Goal: Complete application form

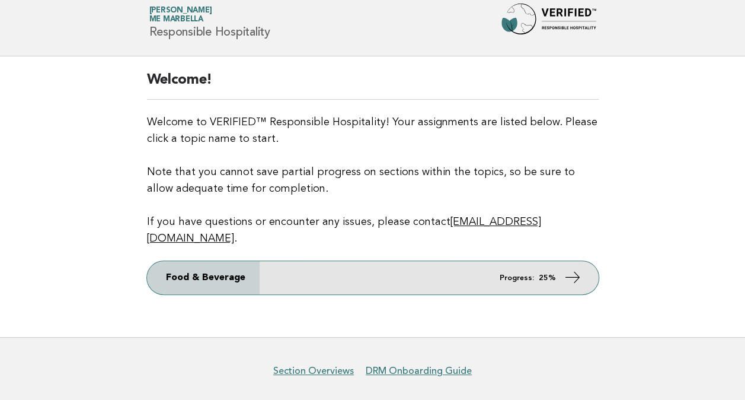
scroll to position [55, 0]
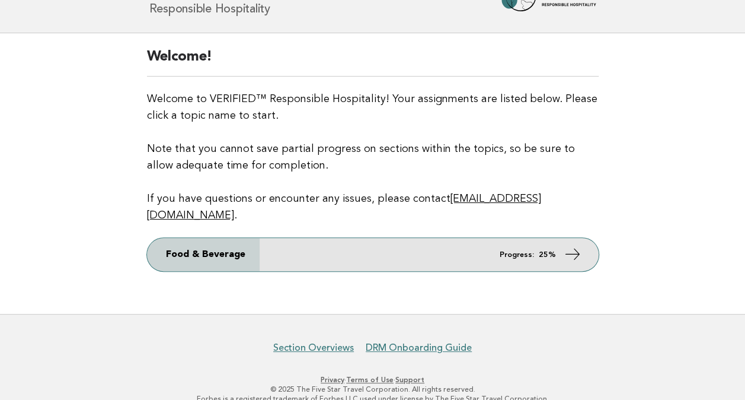
click at [582, 238] on link "Food & Beverage Progress: 25%" at bounding box center [373, 254] width 452 height 33
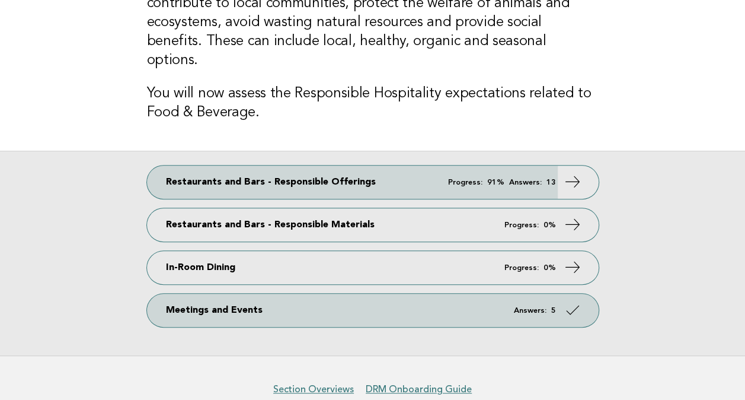
scroll to position [185, 0]
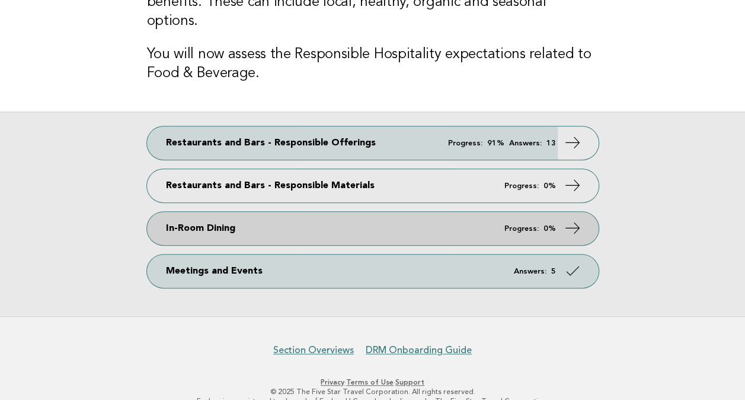
click at [535, 225] on em "Progress:" at bounding box center [522, 229] width 34 height 8
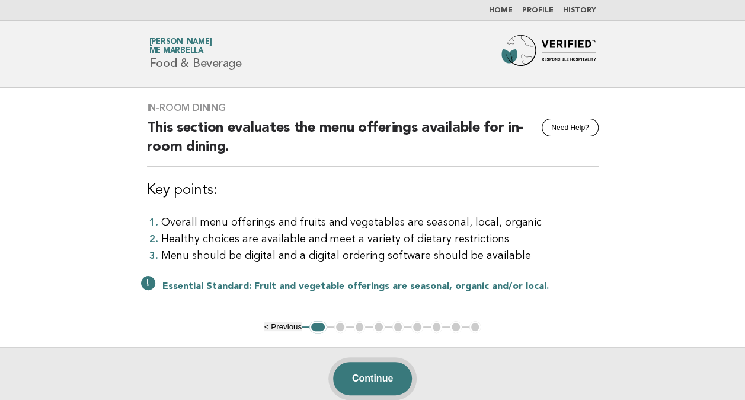
click at [389, 374] on button "Continue" at bounding box center [372, 378] width 79 height 33
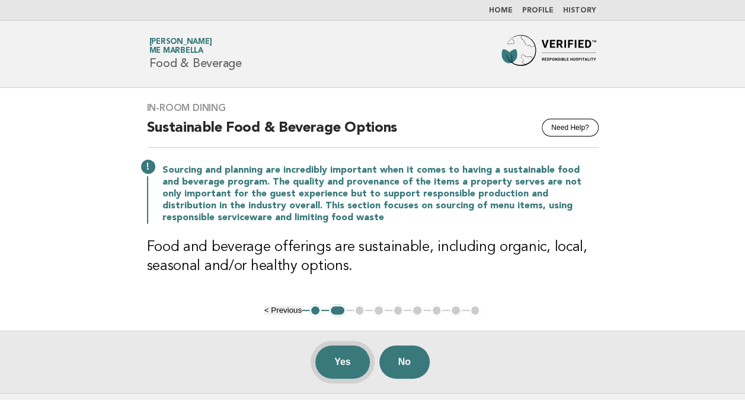
click at [346, 348] on button "Yes" at bounding box center [342, 361] width 55 height 33
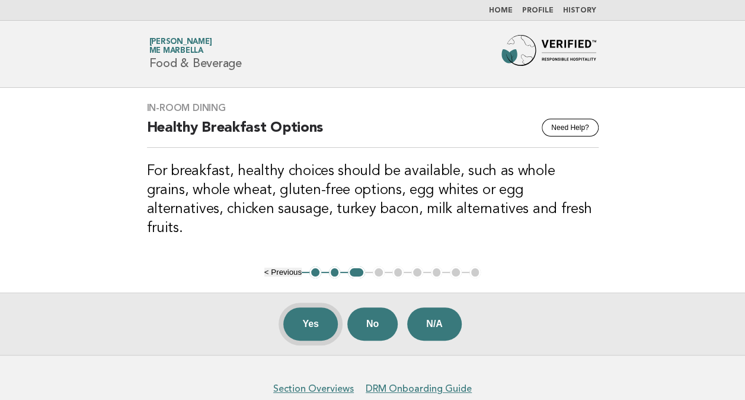
click at [301, 307] on button "Yes" at bounding box center [310, 323] width 55 height 33
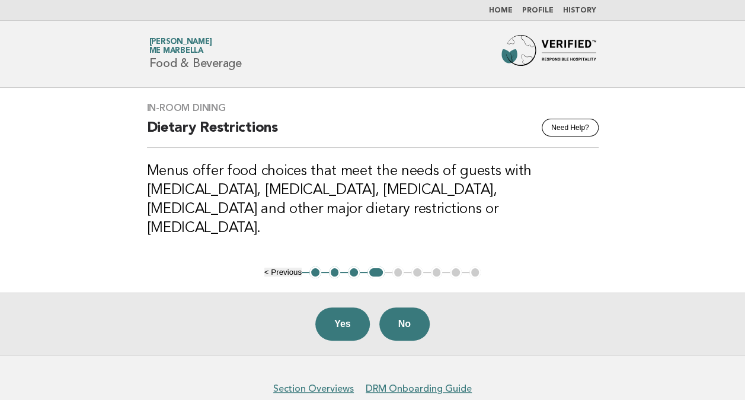
drag, startPoint x: 354, startPoint y: 297, endPoint x: 363, endPoint y: 298, distance: 8.9
click at [357, 307] on button "Yes" at bounding box center [342, 323] width 55 height 33
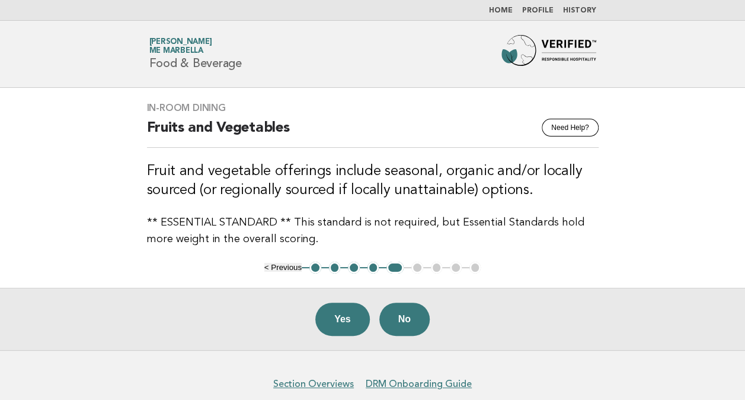
click at [354, 319] on button "Yes" at bounding box center [342, 318] width 55 height 33
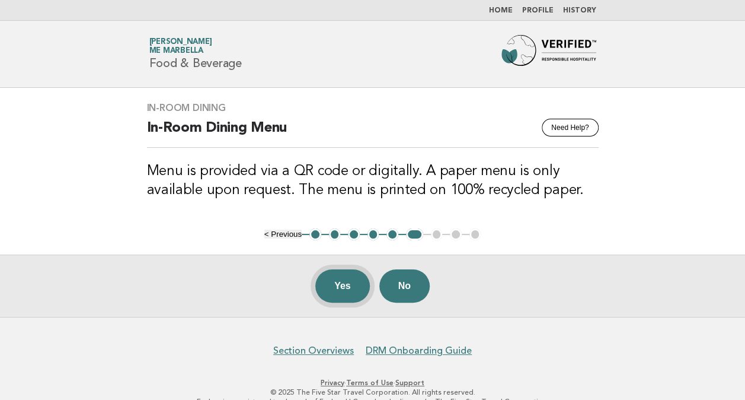
drag, startPoint x: 333, startPoint y: 288, endPoint x: 450, endPoint y: 291, distance: 116.8
click at [334, 288] on button "Yes" at bounding box center [342, 285] width 55 height 33
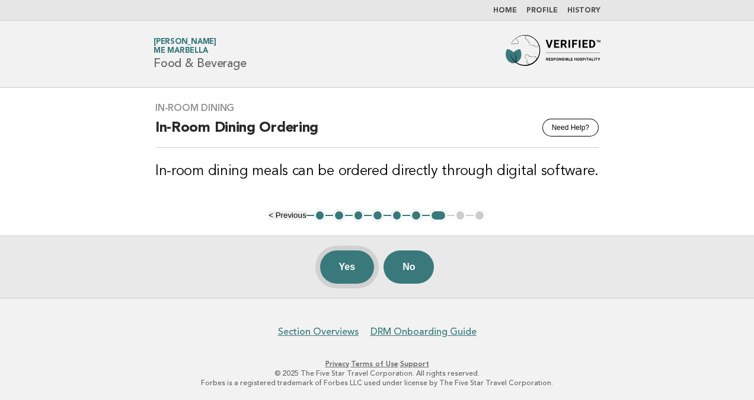
click at [363, 270] on button "Yes" at bounding box center [347, 266] width 55 height 33
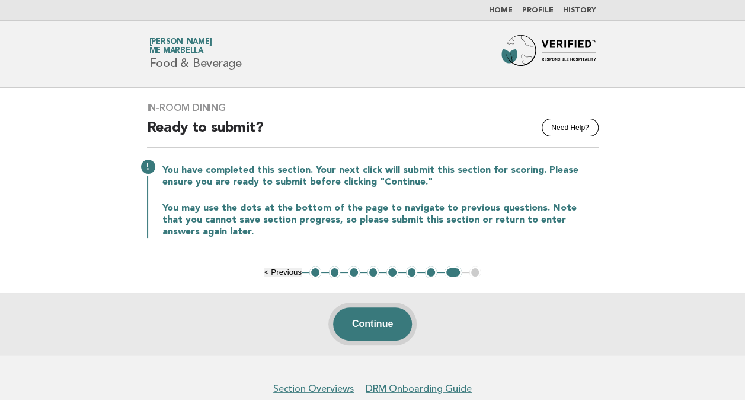
drag, startPoint x: 394, startPoint y: 313, endPoint x: 401, endPoint y: 311, distance: 7.9
click at [393, 313] on button "Continue" at bounding box center [372, 323] width 79 height 33
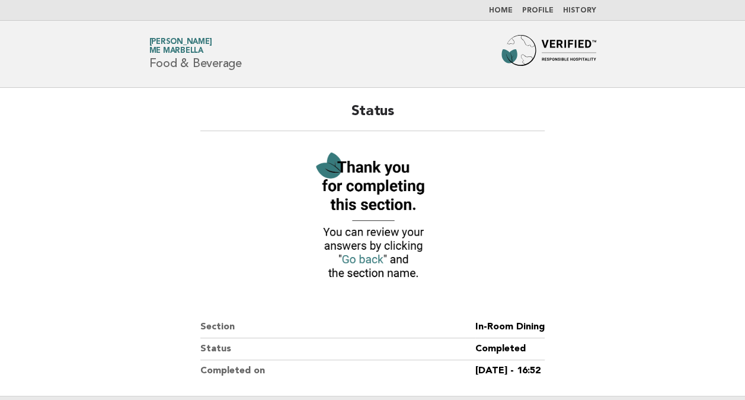
scroll to position [160, 0]
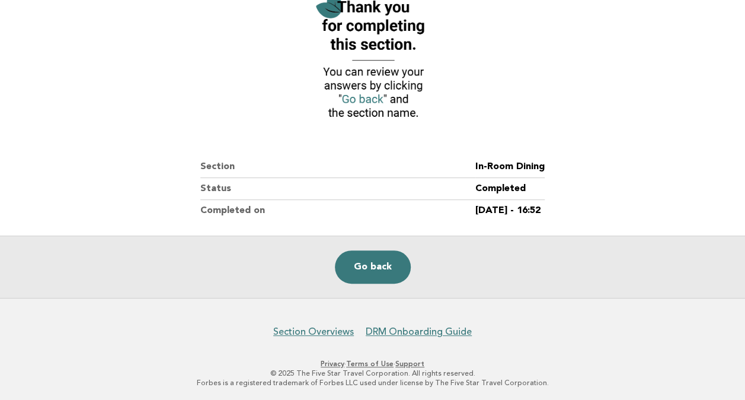
drag, startPoint x: 387, startPoint y: 259, endPoint x: 472, endPoint y: 256, distance: 84.8
click at [387, 259] on link "Go back" at bounding box center [373, 266] width 76 height 33
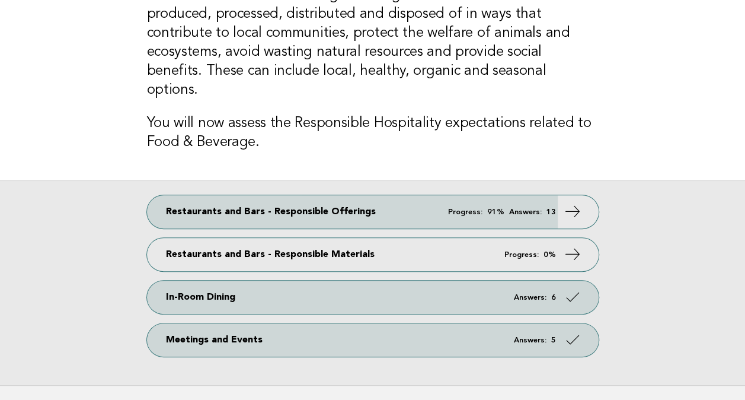
scroll to position [119, 0]
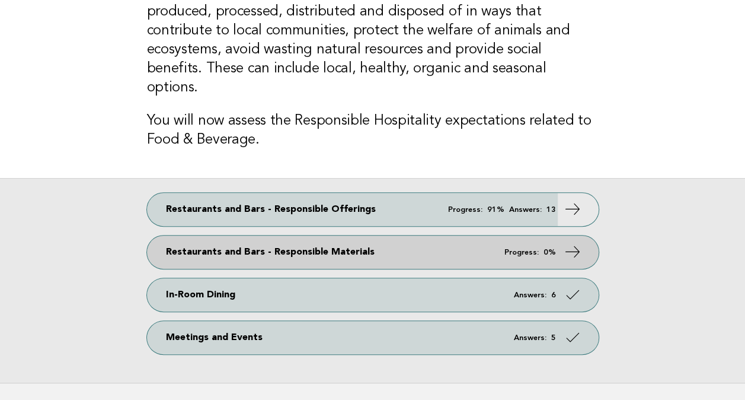
click at [547, 248] on strong "0%" at bounding box center [550, 252] width 12 height 8
click at [577, 243] on icon at bounding box center [572, 251] width 17 height 17
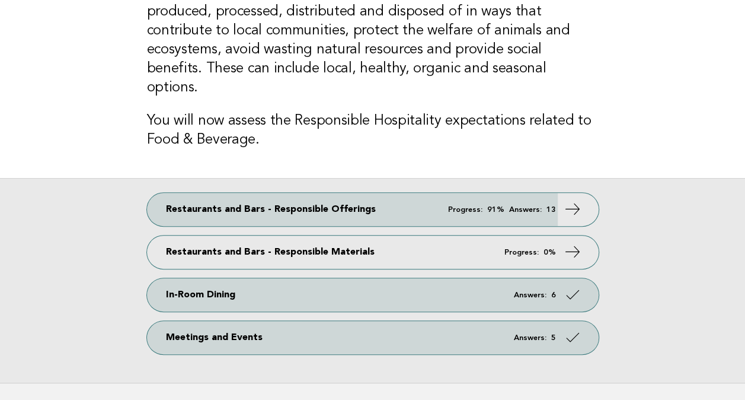
click at [735, 5] on main "Sustainable food and beverage offerings include items that are produced, proces…" at bounding box center [372, 175] width 745 height 413
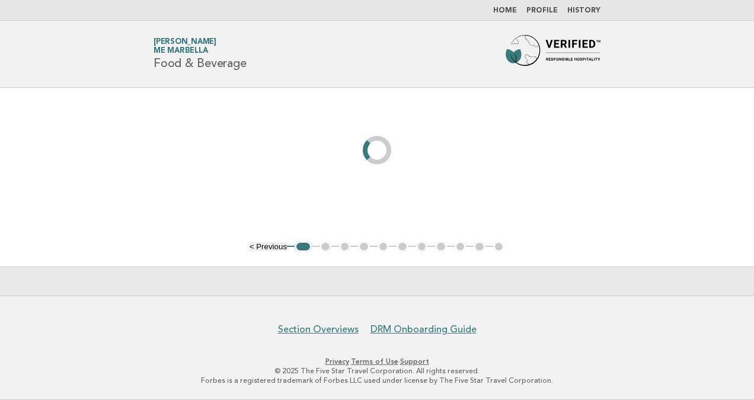
click at [674, 202] on main "< Previous 1 2 3 4 5 6 7 8 9 10 11" at bounding box center [377, 192] width 754 height 208
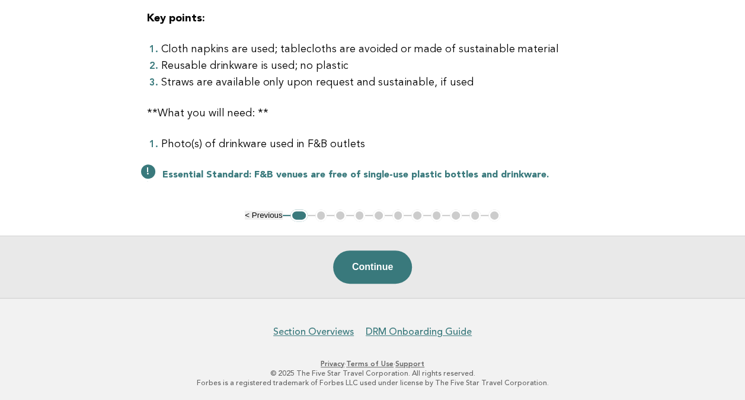
scroll to position [111, 0]
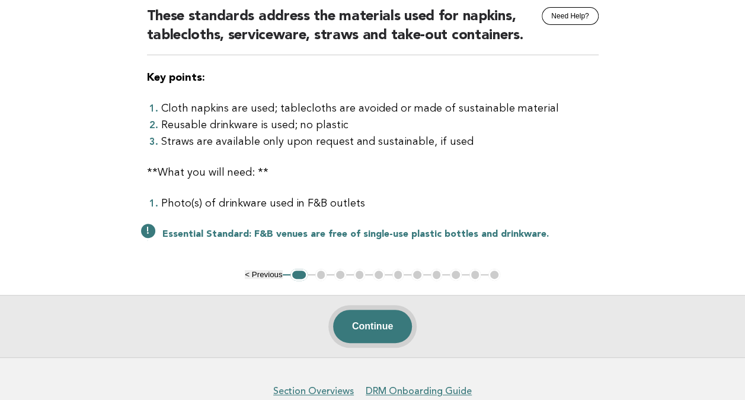
click at [383, 320] on button "Continue" at bounding box center [372, 326] width 79 height 33
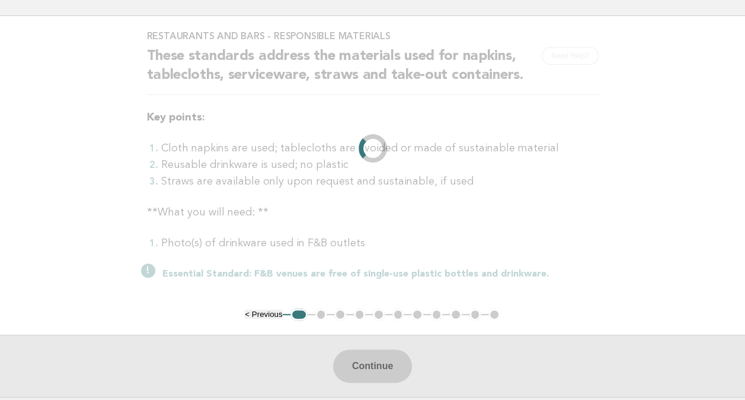
scroll to position [0, 0]
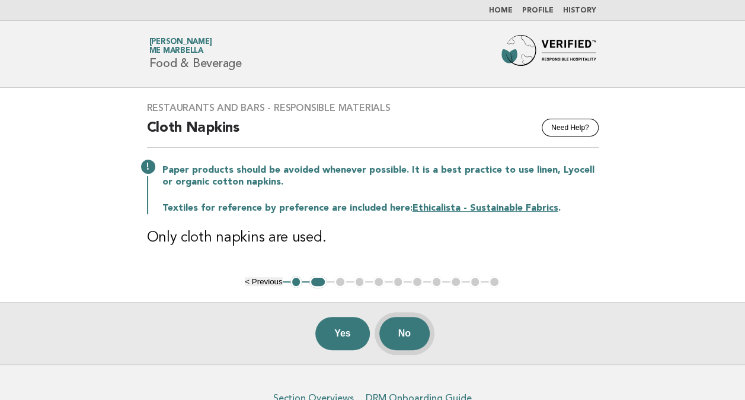
click at [406, 330] on button "No" at bounding box center [404, 333] width 50 height 33
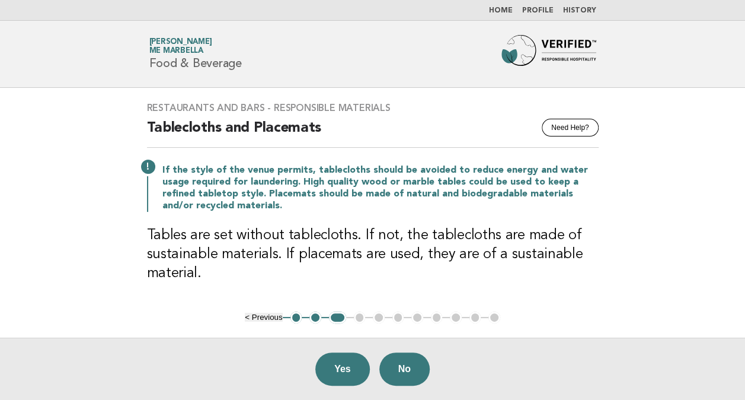
click at [356, 361] on button "Yes" at bounding box center [342, 368] width 55 height 33
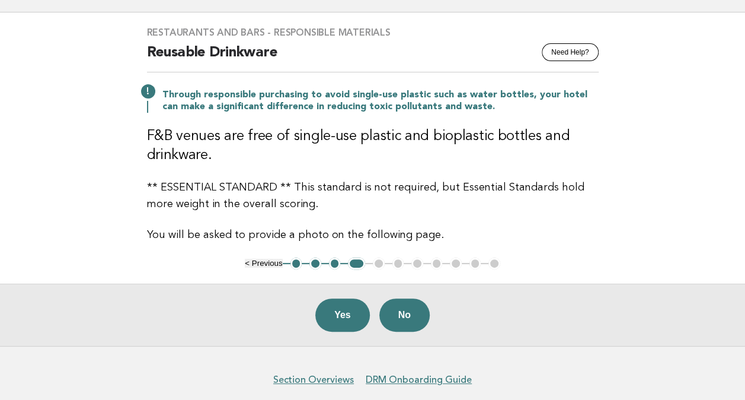
scroll to position [59, 0]
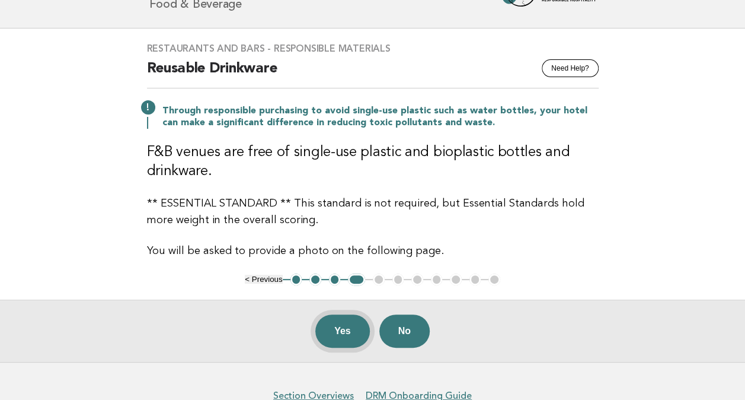
click at [333, 326] on button "Yes" at bounding box center [342, 330] width 55 height 33
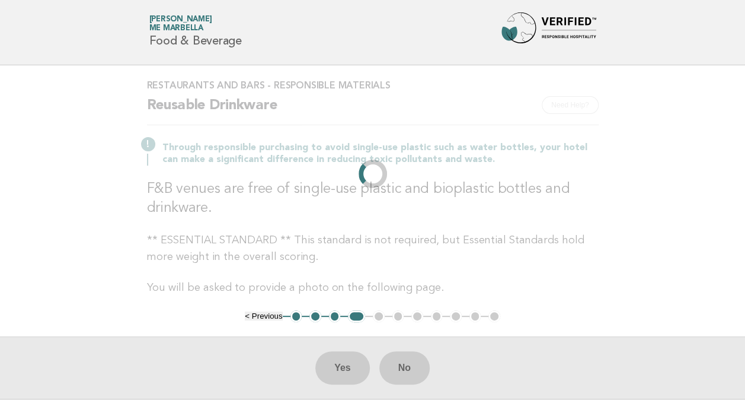
scroll to position [0, 0]
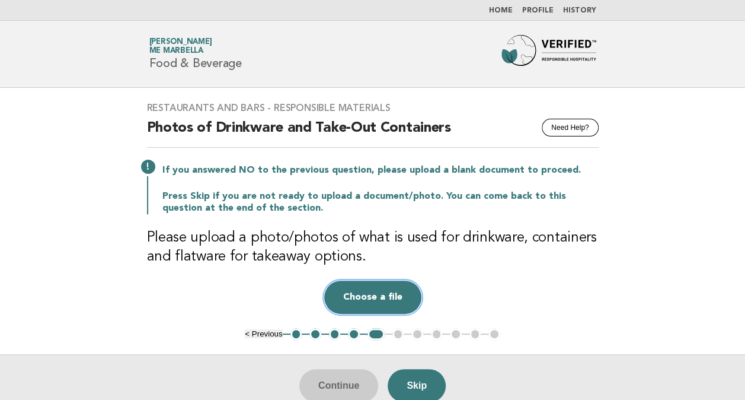
click at [386, 298] on button "Choose a file" at bounding box center [372, 296] width 97 height 33
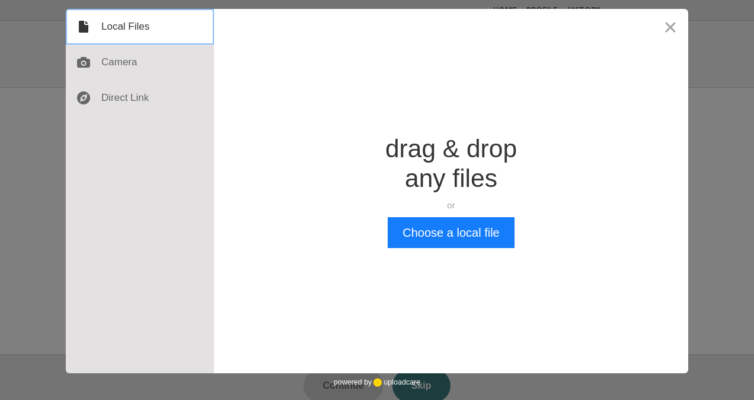
click at [129, 23] on div at bounding box center [140, 27] width 148 height 36
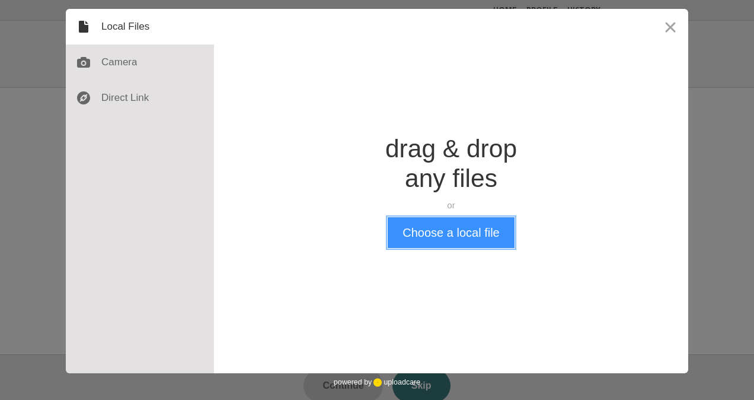
click at [475, 225] on button "Choose a local file" at bounding box center [451, 232] width 126 height 31
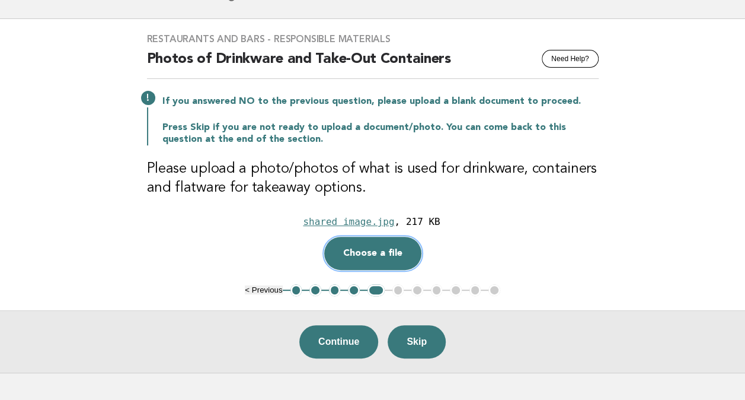
scroll to position [119, 0]
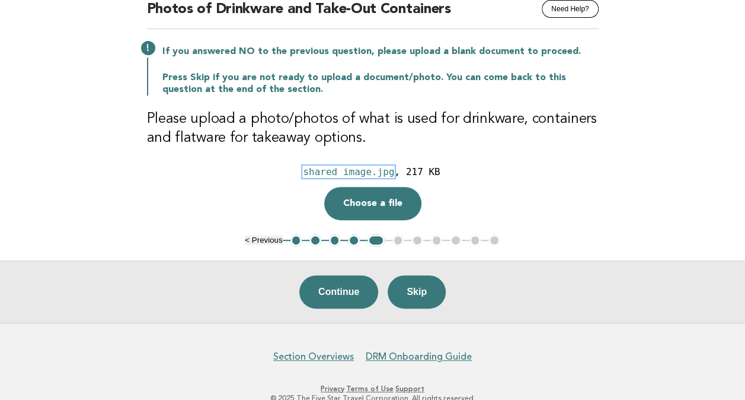
click at [368, 168] on div "shared image.jpg" at bounding box center [348, 171] width 91 height 11
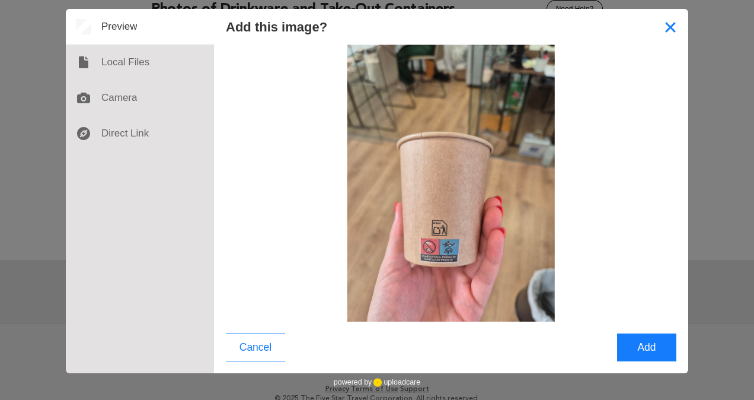
click at [680, 35] on button "Close" at bounding box center [671, 27] width 36 height 36
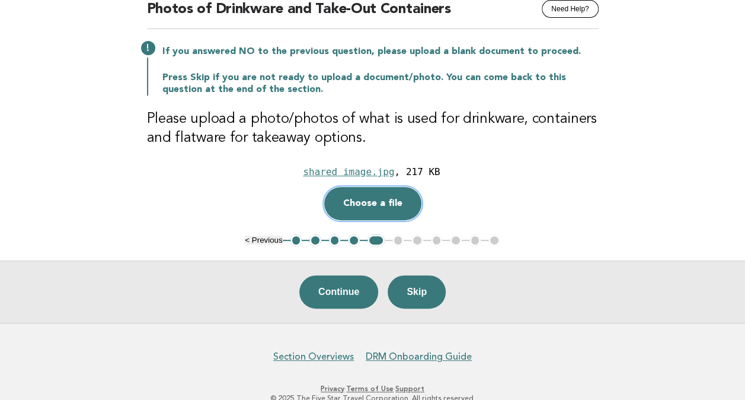
click at [385, 194] on button "Choose a file" at bounding box center [372, 203] width 97 height 33
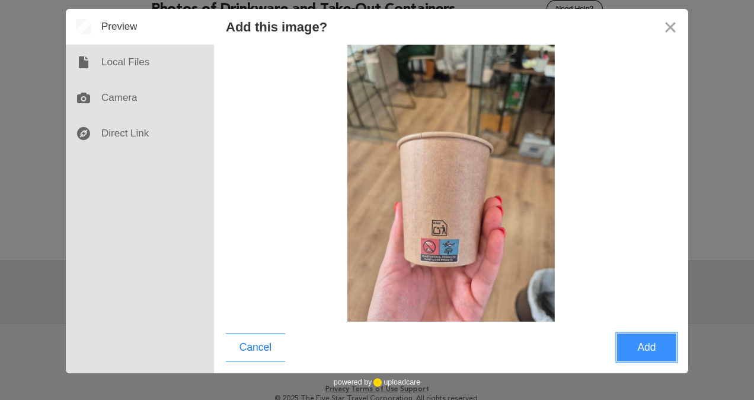
click at [668, 348] on button "Add" at bounding box center [646, 347] width 59 height 28
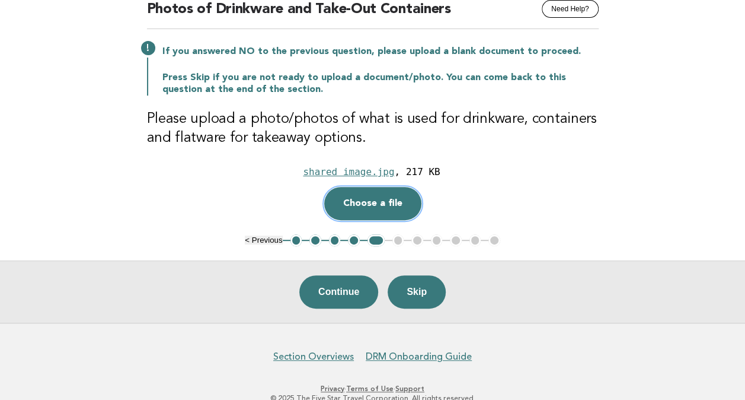
click at [376, 191] on button "Choose a file" at bounding box center [372, 203] width 97 height 33
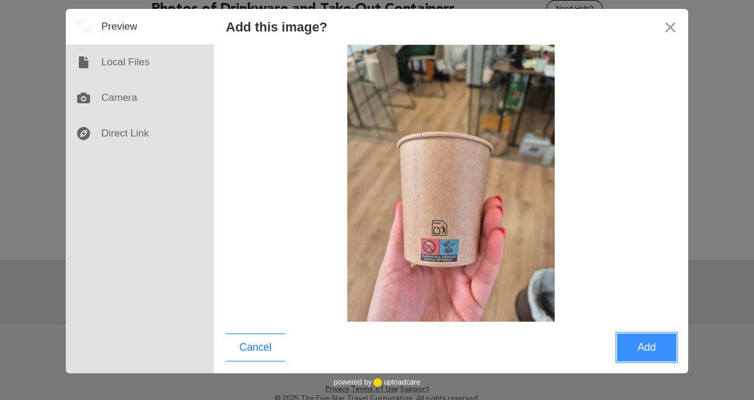
click at [642, 350] on button "Add" at bounding box center [646, 347] width 59 height 28
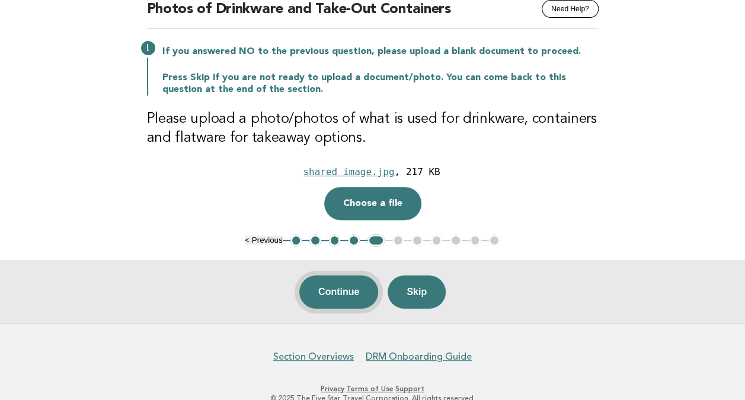
click at [366, 282] on button "Continue" at bounding box center [338, 291] width 79 height 33
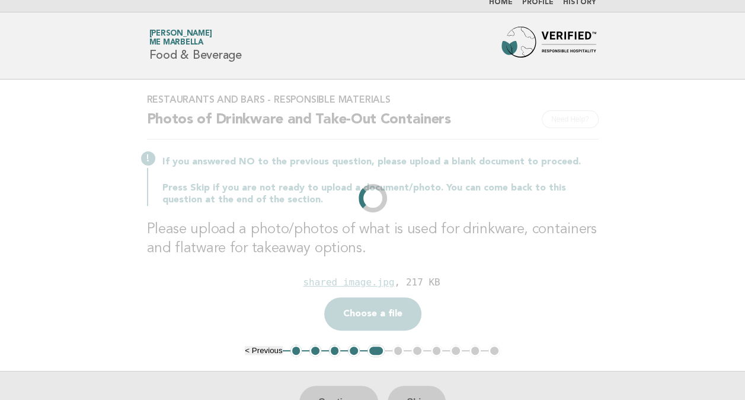
scroll to position [0, 0]
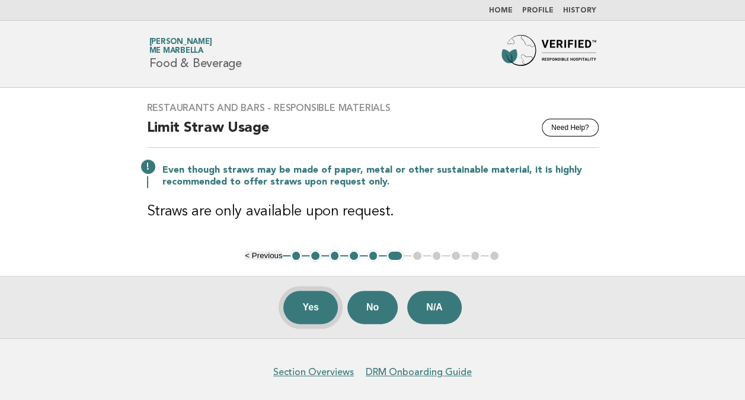
click at [330, 308] on button "Yes" at bounding box center [310, 307] width 55 height 33
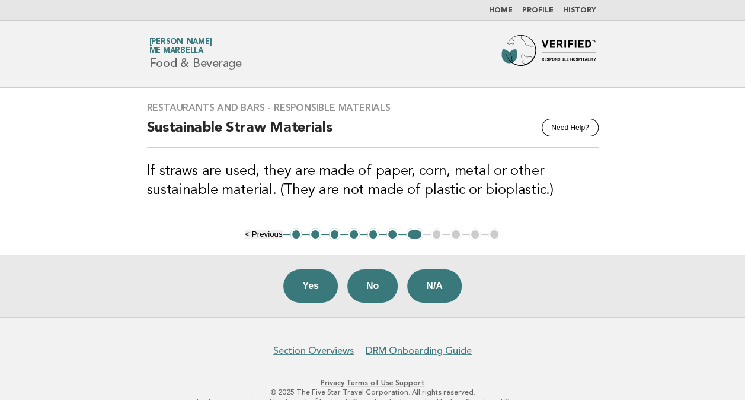
click at [293, 280] on button "Yes" at bounding box center [310, 285] width 55 height 33
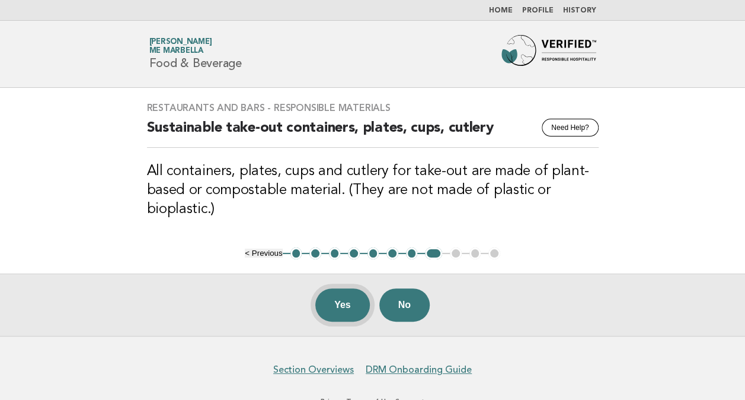
click at [339, 311] on button "Yes" at bounding box center [342, 304] width 55 height 33
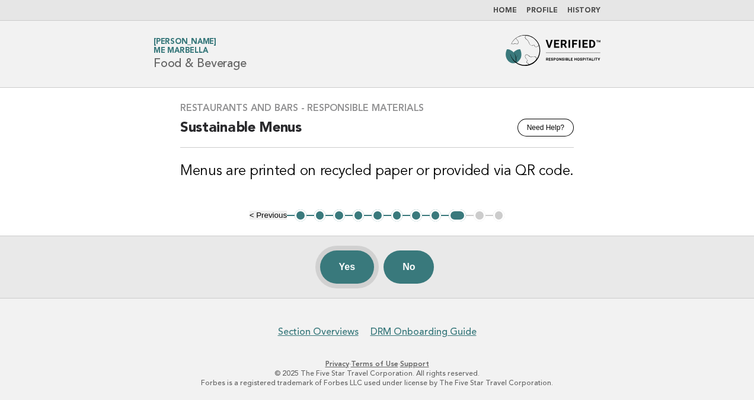
click at [350, 277] on button "Yes" at bounding box center [347, 266] width 55 height 33
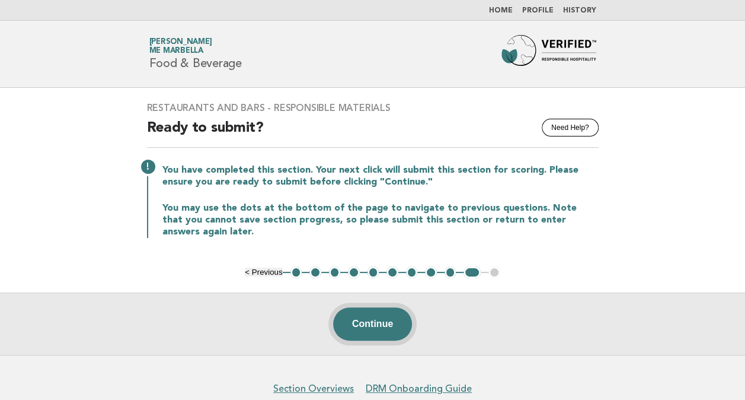
click at [363, 320] on button "Continue" at bounding box center [372, 323] width 79 height 33
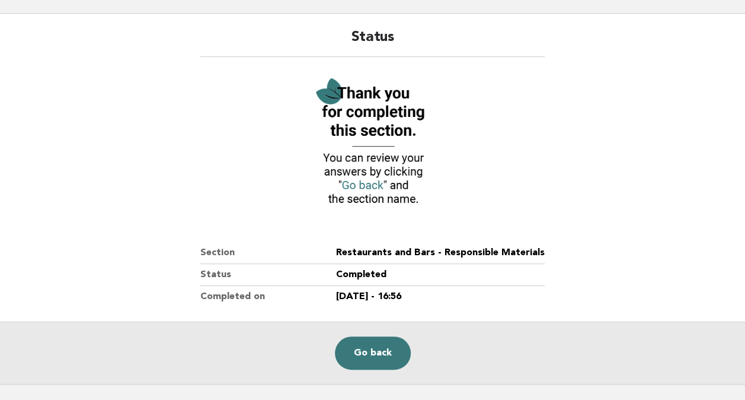
scroll to position [160, 0]
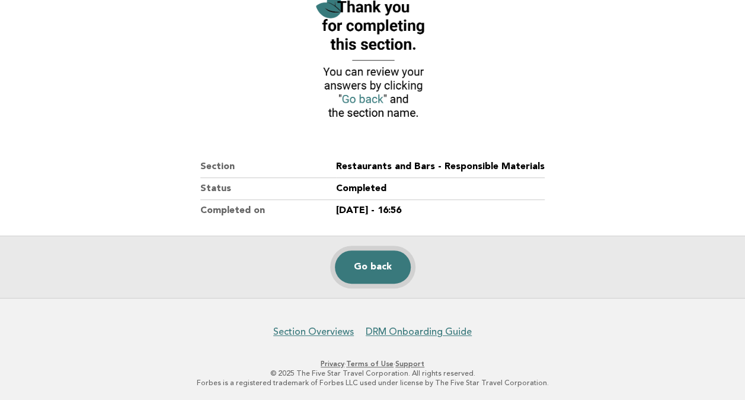
click at [376, 251] on link "Go back" at bounding box center [373, 266] width 76 height 33
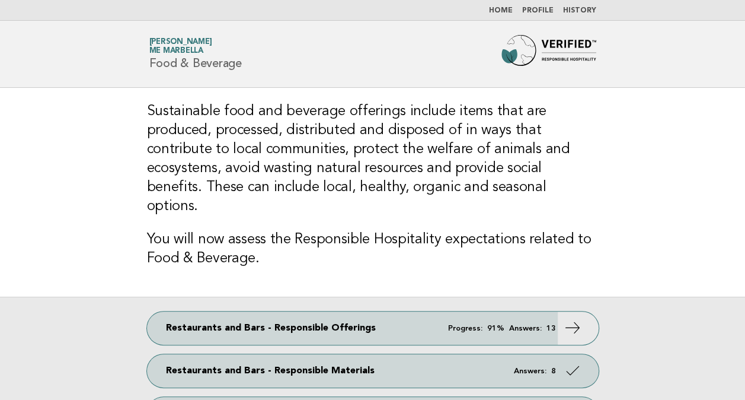
scroll to position [178, 0]
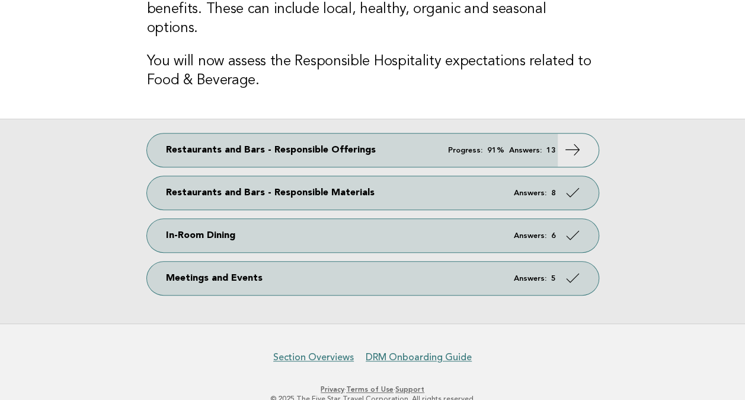
click at [556, 147] on div "Restaurants and Bars - Responsible Offerings Progress: 91% Answers: 13 Restaura…" at bounding box center [372, 221] width 745 height 205
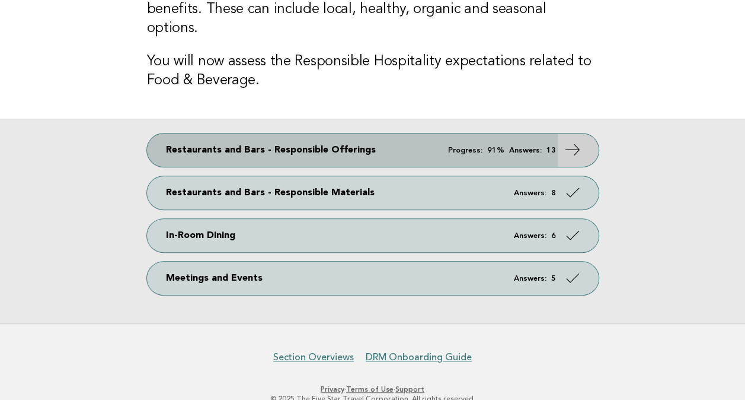
click at [575, 141] on icon at bounding box center [572, 149] width 17 height 17
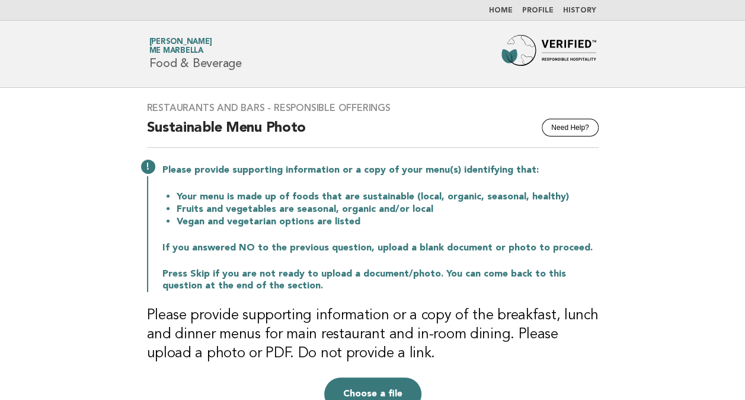
scroll to position [119, 0]
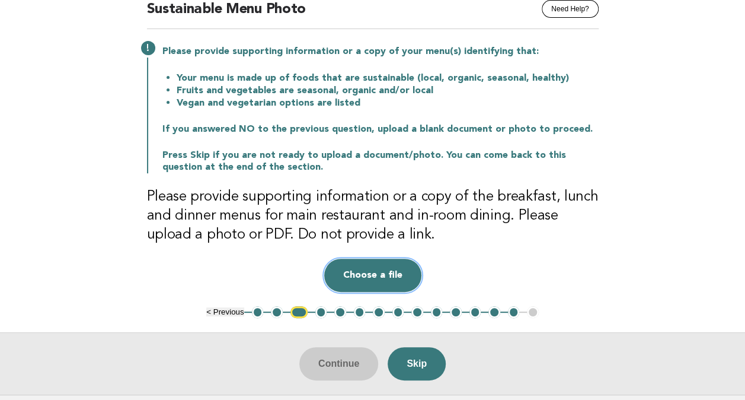
click at [361, 278] on button "Choose a file" at bounding box center [372, 275] width 97 height 33
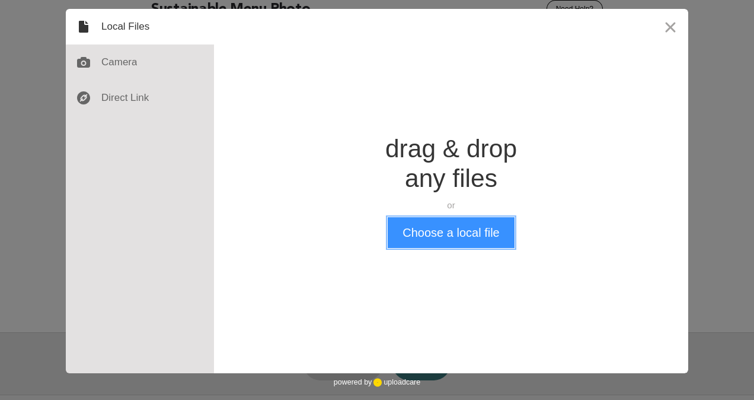
click at [444, 234] on button "Choose a local file" at bounding box center [451, 232] width 126 height 31
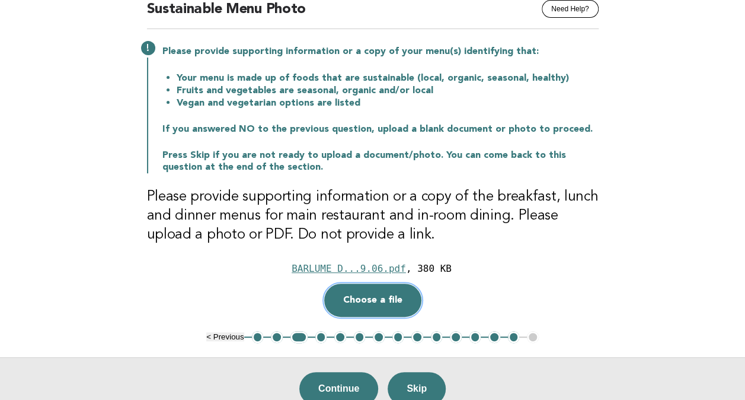
click at [350, 308] on button "Choose a file" at bounding box center [372, 299] width 97 height 33
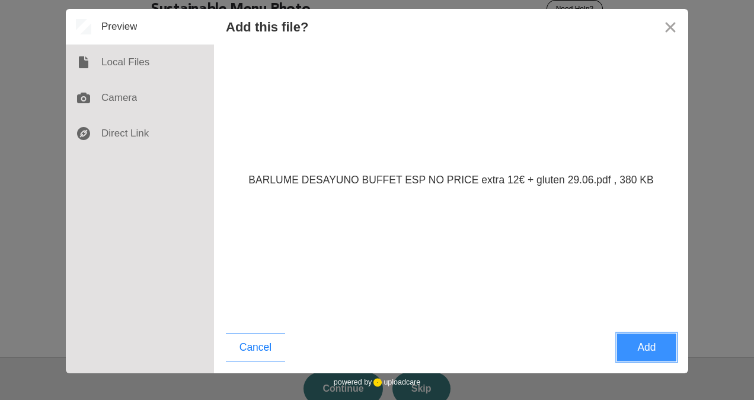
click at [663, 351] on button "Add" at bounding box center [646, 347] width 59 height 28
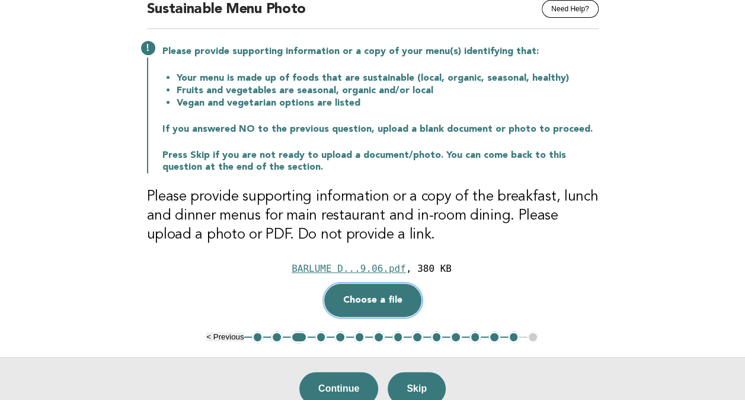
scroll to position [178, 0]
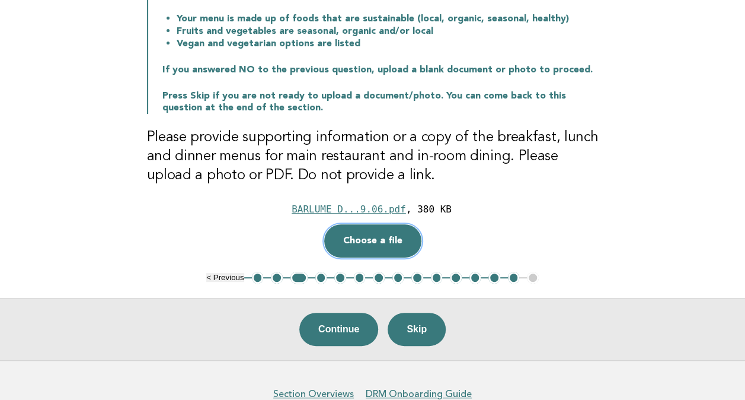
click at [389, 246] on button "Choose a file" at bounding box center [372, 240] width 97 height 33
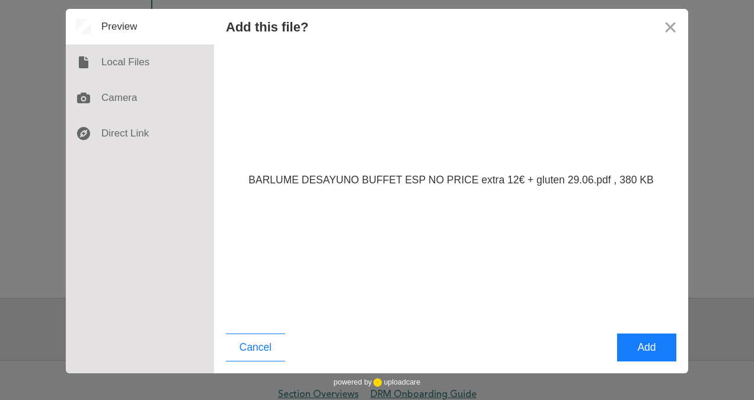
click at [389, 245] on div "BARLUME DESAYUNO BUFFET ESP NO PRICE extra 12€ + gluten 29.06.pdf , 380 KB" at bounding box center [451, 182] width 474 height 277
drag, startPoint x: 389, startPoint y: 245, endPoint x: 339, endPoint y: 241, distance: 50.0
click at [339, 241] on div "BARLUME DESAYUNO BUFFET ESP NO PRICE extra 12€ + gluten 29.06.pdf , 380 KB" at bounding box center [451, 182] width 474 height 277
click at [669, 353] on button "Add" at bounding box center [646, 347] width 59 height 28
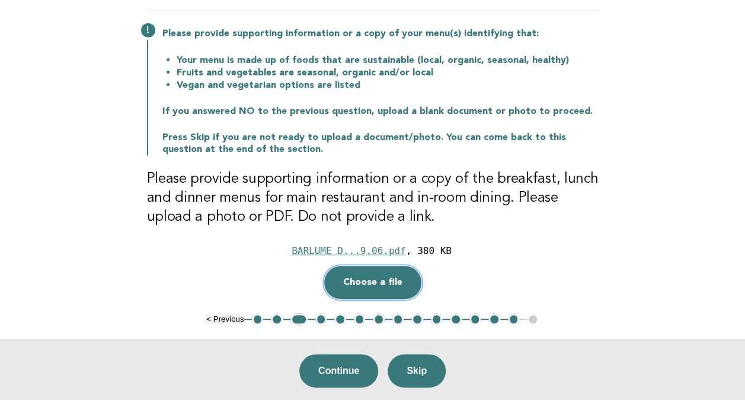
scroll to position [119, 0]
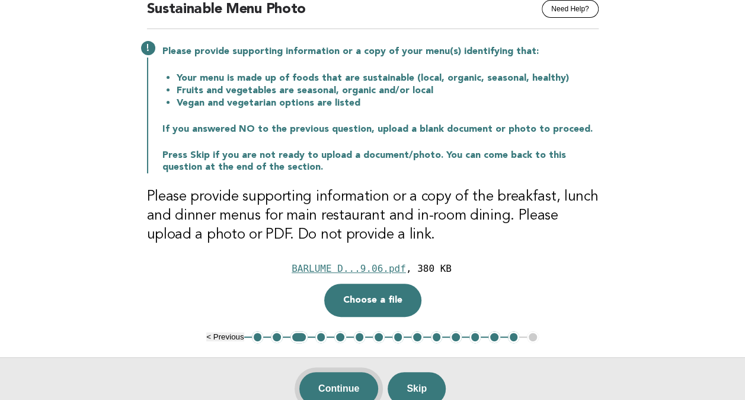
click at [347, 384] on button "Continue" at bounding box center [338, 388] width 79 height 33
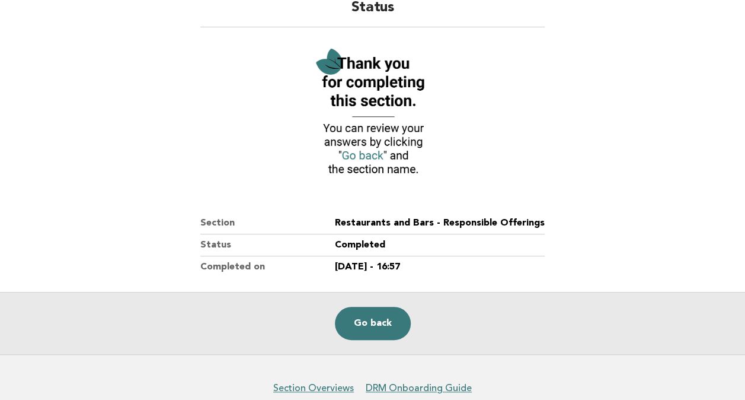
scroll to position [160, 0]
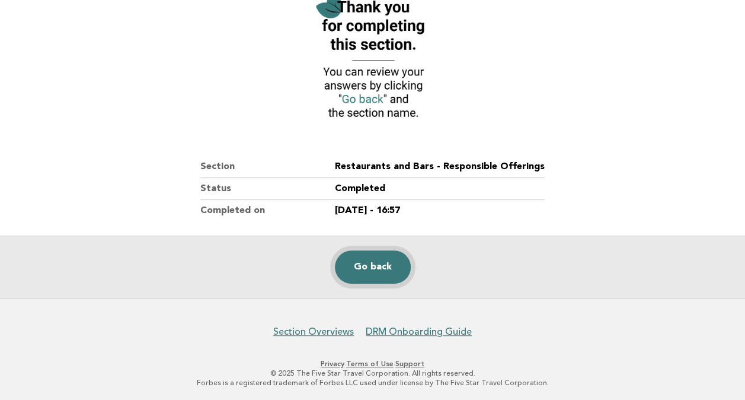
click at [376, 273] on link "Go back" at bounding box center [373, 266] width 76 height 33
click at [378, 274] on link "Go back" at bounding box center [373, 266] width 76 height 33
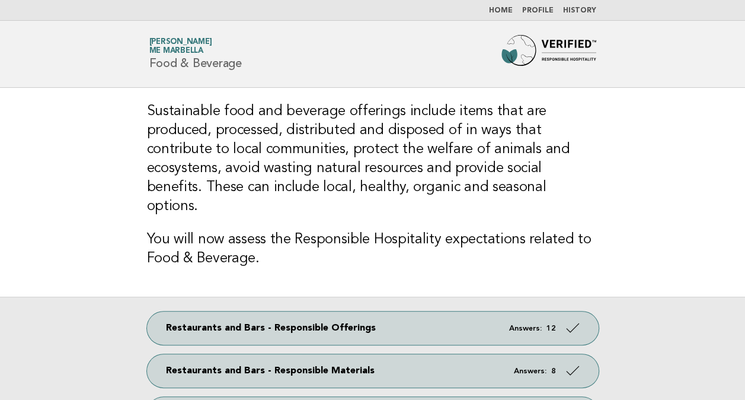
click at [447, 206] on div "Sustainable food and beverage offerings include items that are produced, proces…" at bounding box center [373, 192] width 480 height 209
